Goal: Task Accomplishment & Management: Use online tool/utility

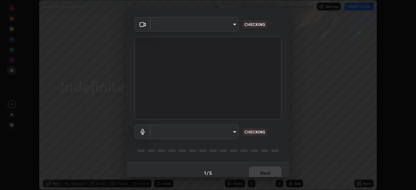
scroll to position [23, 0]
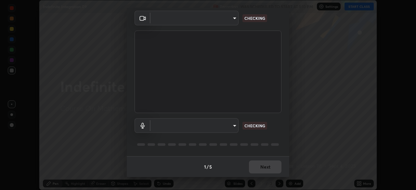
type input "648abb19764dab56075ae6cd3c13843a59c6a2446ad08d27c5b482b977c15b1c"
click at [231, 125] on body "Erase all Indefinite Integration 09 Recording WAS SCHEDULED TO START AT 1:10 PM…" at bounding box center [208, 95] width 416 height 190
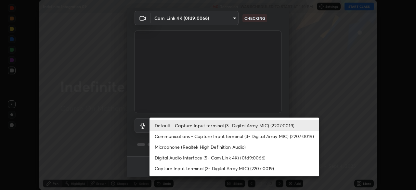
click at [238, 125] on li "Default - Capture Input terminal (3- Digital Array MIC) (2207:0019)" at bounding box center [235, 125] width 170 height 11
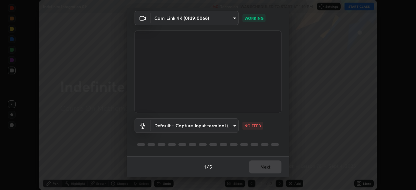
click at [179, 127] on body "Erase all Indefinite Integration 09 Recording WAS SCHEDULED TO START AT 1:10 PM…" at bounding box center [208, 95] width 416 height 190
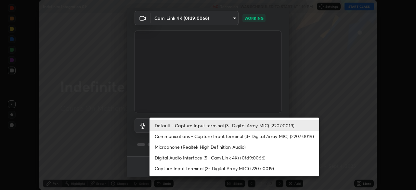
click at [171, 151] on li "Microphone (Realtek High Definition Audio)" at bounding box center [235, 147] width 170 height 11
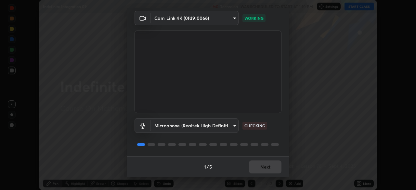
click at [164, 127] on body "Erase all Indefinite Integration 09 Recording WAS SCHEDULED TO START AT 1:10 PM…" at bounding box center [208, 95] width 416 height 190
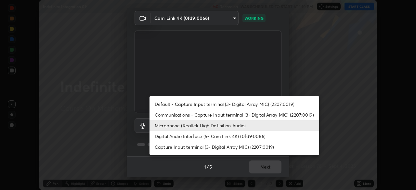
click at [167, 103] on li "Default - Capture Input terminal (3- Digital Array MIC) (2207:0019)" at bounding box center [235, 104] width 170 height 11
type input "default"
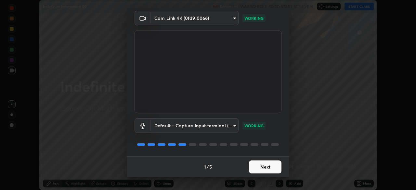
click at [258, 167] on button "Next" at bounding box center [265, 167] width 33 height 13
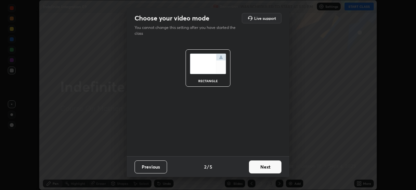
click at [262, 166] on button "Next" at bounding box center [265, 167] width 33 height 13
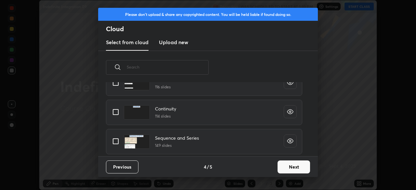
scroll to position [2, 4]
click at [287, 166] on button "Next" at bounding box center [294, 167] width 33 height 13
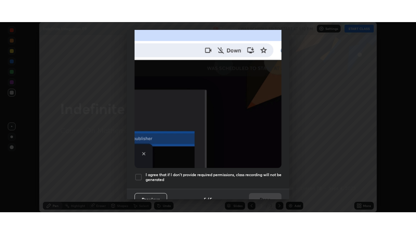
scroll to position [156, 0]
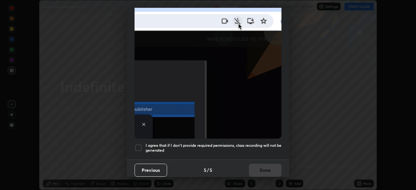
click at [139, 144] on div at bounding box center [139, 148] width 8 height 8
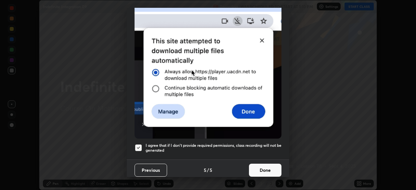
click at [258, 164] on button "Done" at bounding box center [265, 170] width 33 height 13
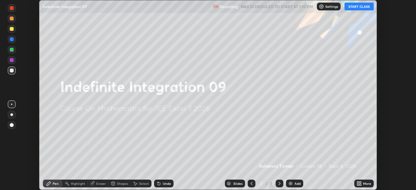
click at [365, 186] on div "More" at bounding box center [364, 184] width 20 height 8
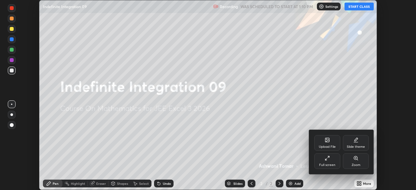
click at [324, 160] on div "Full screen" at bounding box center [327, 161] width 26 height 16
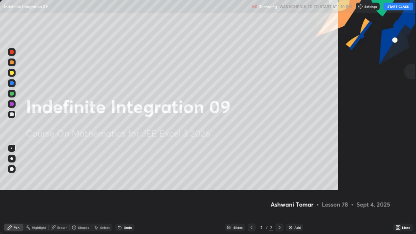
scroll to position [234, 416]
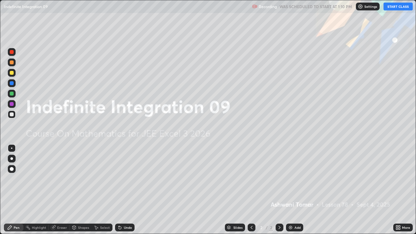
click at [392, 7] on button "START CLASS" at bounding box center [398, 7] width 29 height 8
click at [296, 190] on div "Add" at bounding box center [298, 227] width 6 height 3
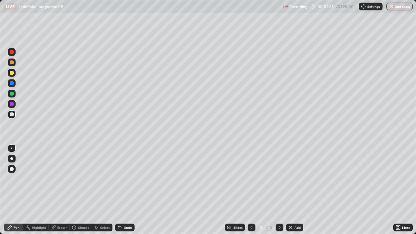
click at [11, 93] on div at bounding box center [12, 94] width 4 height 4
click at [9, 73] on div at bounding box center [12, 73] width 8 height 8
click at [11, 94] on div at bounding box center [12, 94] width 4 height 4
click at [10, 104] on div at bounding box center [12, 104] width 4 height 4
click at [123, 190] on div "Undo" at bounding box center [125, 228] width 20 height 8
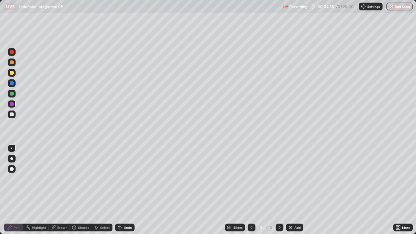
click at [11, 73] on div at bounding box center [12, 73] width 4 height 4
click at [295, 190] on div "Add" at bounding box center [298, 227] width 6 height 3
click at [11, 114] on div at bounding box center [12, 114] width 4 height 4
click at [14, 93] on div at bounding box center [12, 94] width 8 height 8
click at [11, 104] on div at bounding box center [12, 104] width 4 height 4
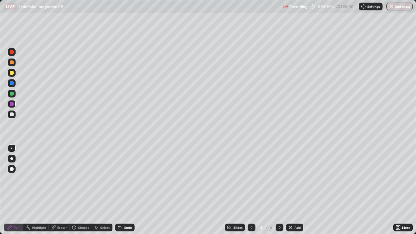
click at [123, 190] on div "Undo" at bounding box center [125, 228] width 20 height 8
click at [11, 94] on div at bounding box center [12, 94] width 4 height 4
click at [12, 114] on div at bounding box center [12, 114] width 4 height 4
click at [10, 74] on div at bounding box center [12, 73] width 4 height 4
click at [397, 190] on div "More" at bounding box center [403, 228] width 20 height 8
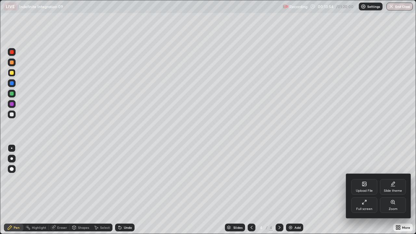
click at [364, 186] on icon at bounding box center [365, 184] width 4 height 4
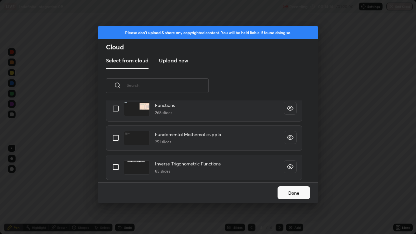
scroll to position [237, 0]
click at [287, 189] on button "Done" at bounding box center [294, 192] width 33 height 13
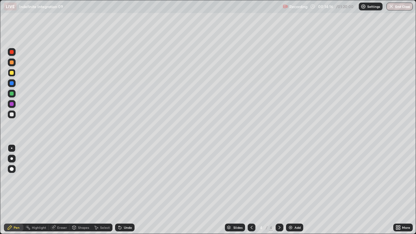
click at [292, 190] on img at bounding box center [290, 227] width 5 height 5
click at [11, 63] on div at bounding box center [12, 62] width 4 height 4
click at [12, 73] on div at bounding box center [12, 73] width 4 height 4
click at [11, 96] on div at bounding box center [12, 94] width 8 height 8
click at [12, 73] on div at bounding box center [12, 73] width 4 height 4
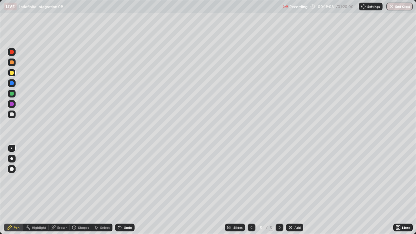
click at [124, 190] on div "Undo" at bounding box center [125, 228] width 20 height 8
click at [122, 190] on div "Undo" at bounding box center [125, 228] width 20 height 8
click at [120, 190] on icon at bounding box center [119, 227] width 5 height 5
click at [10, 114] on div at bounding box center [12, 114] width 4 height 4
click at [293, 190] on div "Add" at bounding box center [294, 228] width 17 height 8
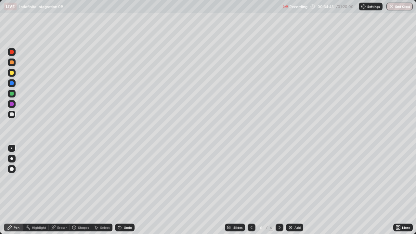
click at [295, 190] on div "Add" at bounding box center [298, 227] width 6 height 3
click at [296, 190] on div "Add" at bounding box center [294, 228] width 17 height 8
click at [126, 190] on div "Undo" at bounding box center [128, 227] width 8 height 3
click at [251, 190] on icon at bounding box center [251, 227] width 5 height 5
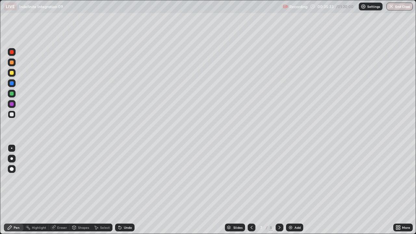
click at [251, 190] on icon at bounding box center [251, 227] width 5 height 5
click at [278, 190] on icon at bounding box center [279, 227] width 5 height 5
click at [11, 73] on div at bounding box center [12, 73] width 4 height 4
click at [9, 94] on div at bounding box center [12, 94] width 8 height 8
click at [280, 190] on icon at bounding box center [279, 227] width 5 height 5
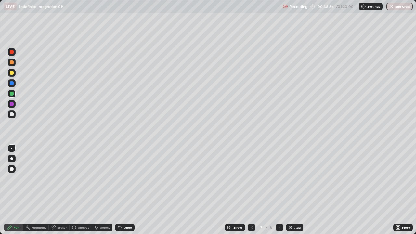
click at [279, 190] on icon at bounding box center [279, 227] width 5 height 5
click at [117, 190] on icon at bounding box center [119, 227] width 5 height 5
click at [249, 190] on icon at bounding box center [251, 227] width 5 height 5
click at [251, 190] on icon at bounding box center [251, 227] width 5 height 5
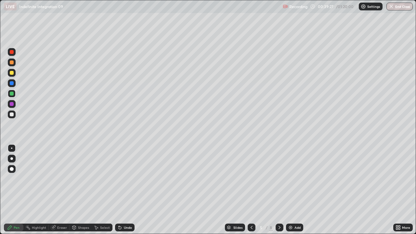
click at [280, 190] on icon at bounding box center [279, 227] width 5 height 5
click at [279, 190] on icon at bounding box center [279, 227] width 5 height 5
click at [396, 7] on button "End Class" at bounding box center [400, 7] width 26 height 8
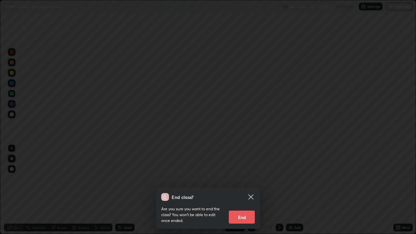
click at [240, 190] on button "End" at bounding box center [242, 217] width 26 height 13
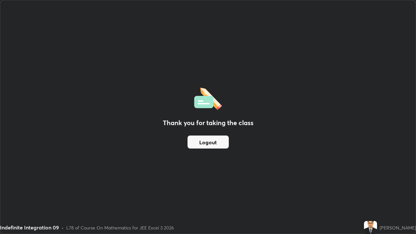
click at [206, 146] on button "Logout" at bounding box center [208, 142] width 41 height 13
